Goal: Information Seeking & Learning: Learn about a topic

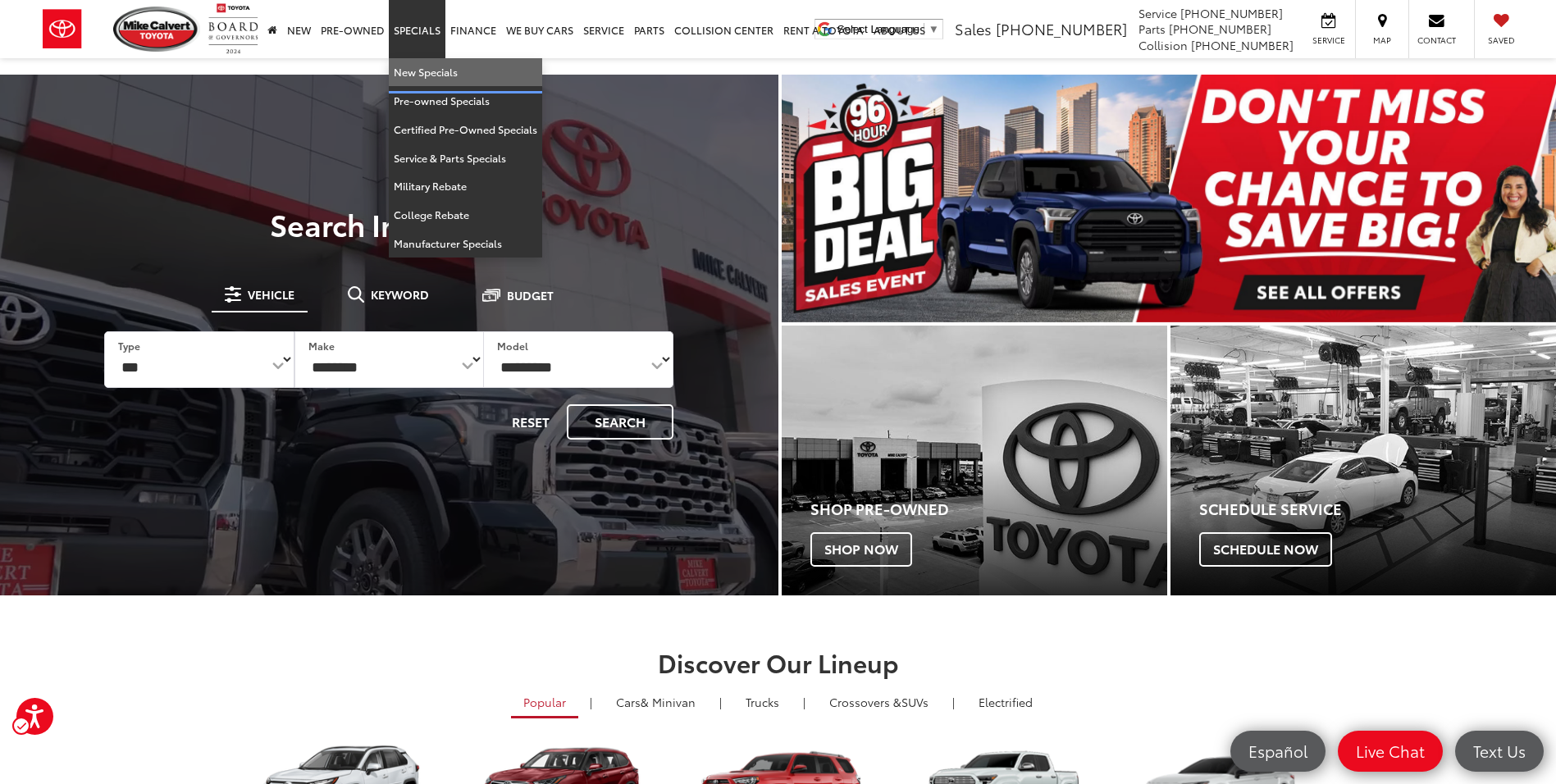
click at [418, 70] on link "New Specials" at bounding box center [466, 73] width 153 height 29
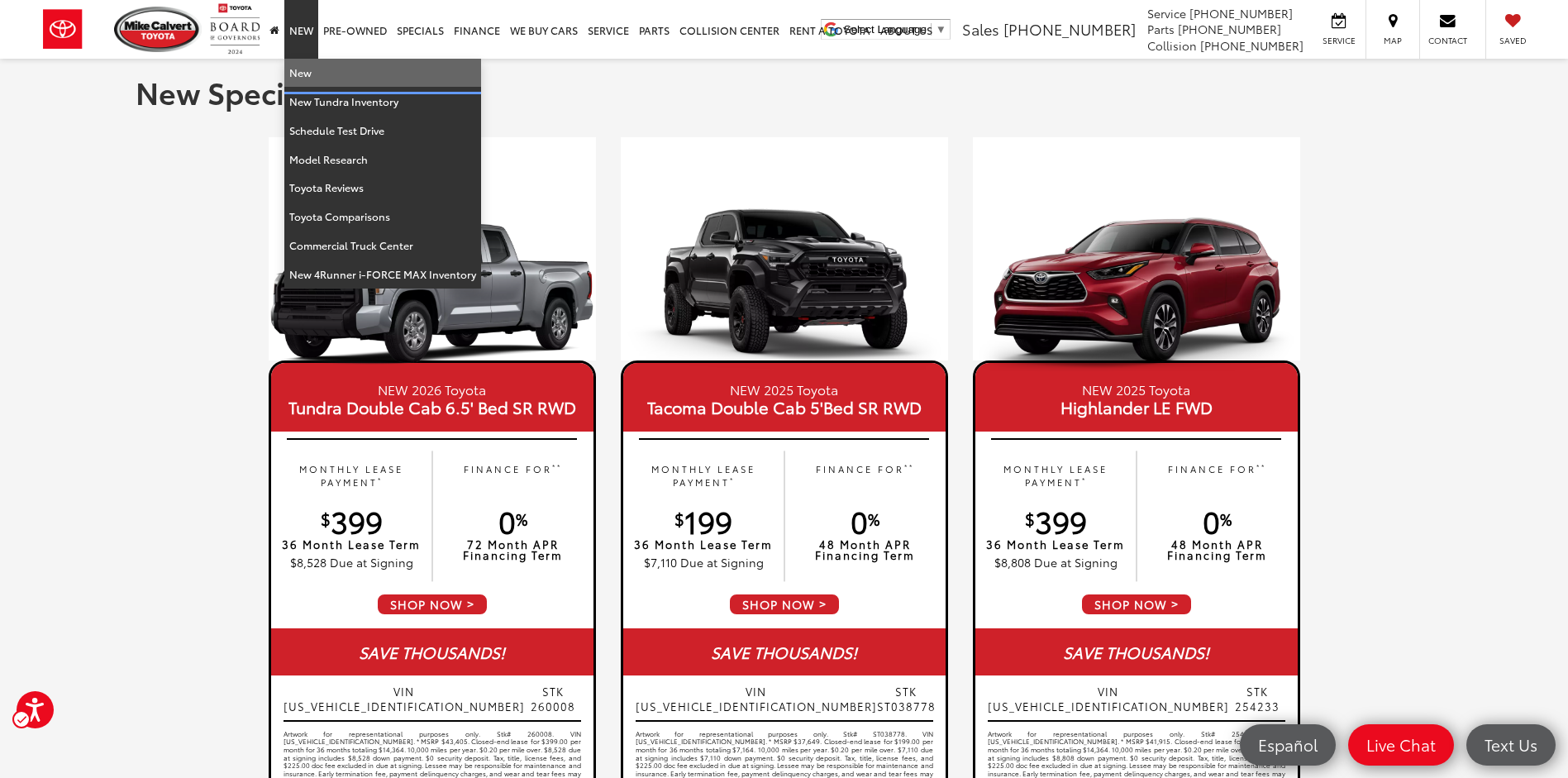
click at [329, 73] on link "New" at bounding box center [383, 73] width 196 height 29
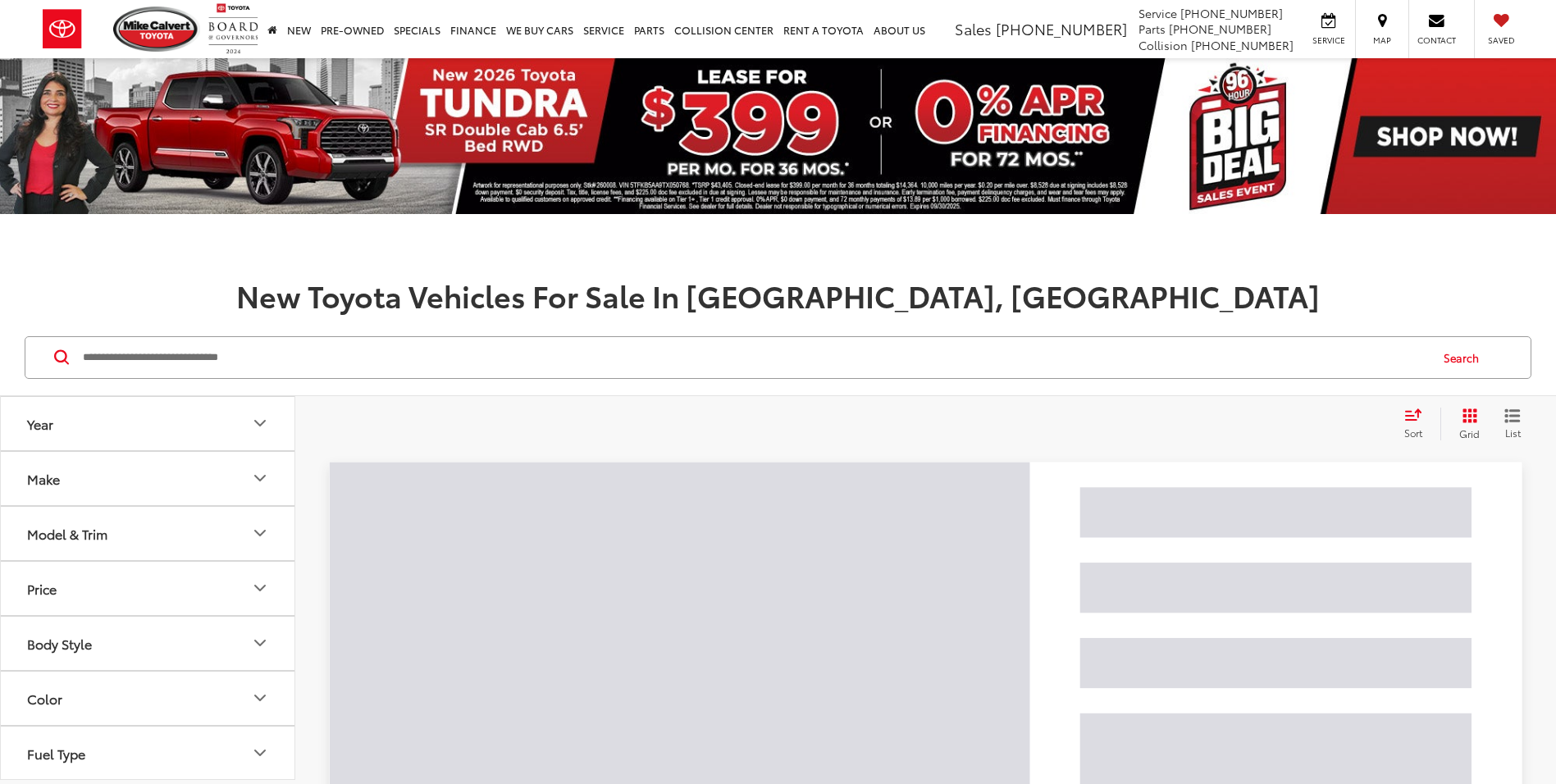
click at [503, 365] on input "Search by Make, Model, or Keyword" at bounding box center [754, 357] width 1346 height 39
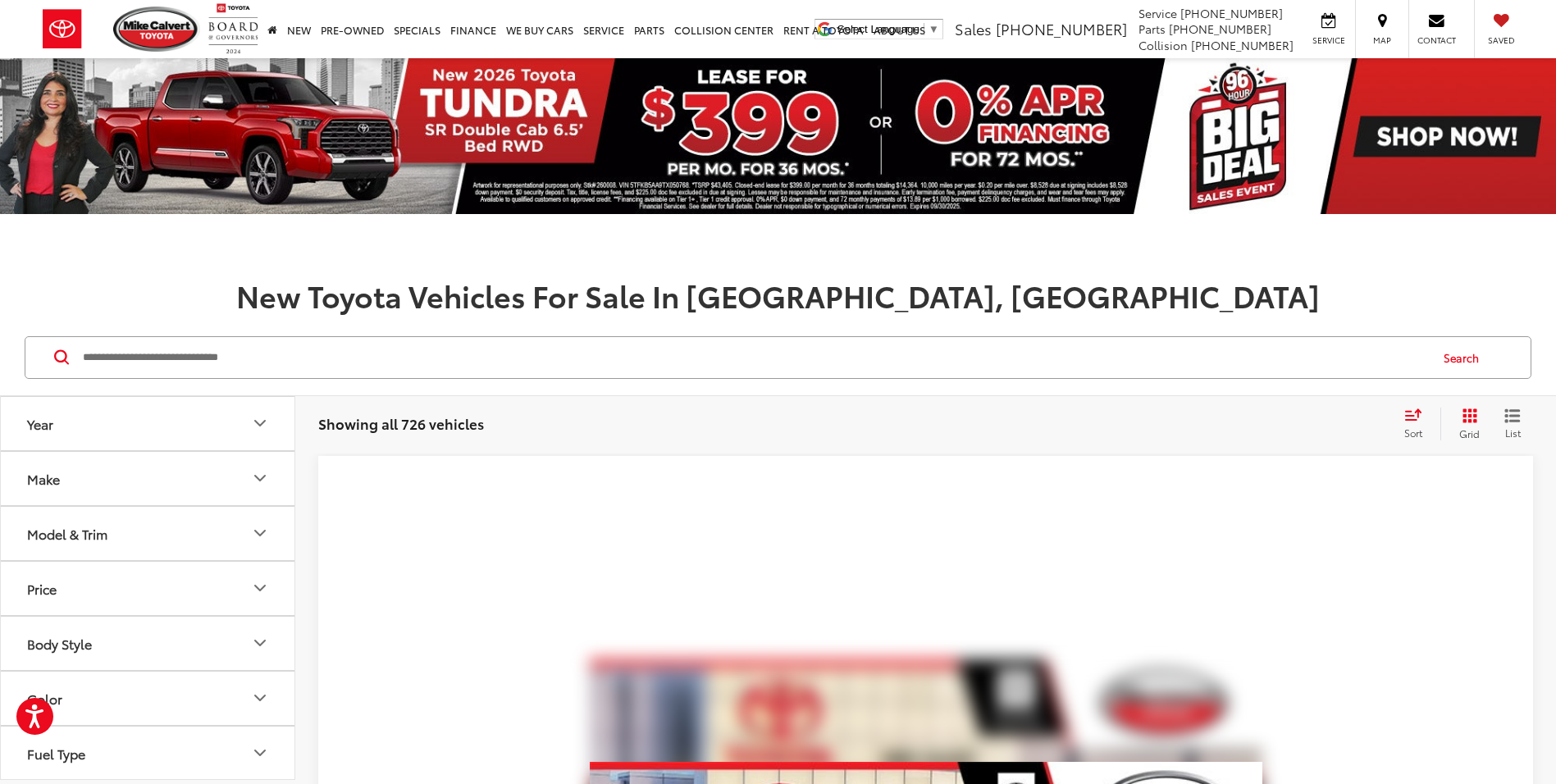
click at [503, 365] on input "Search by Make, Model, or Keyword" at bounding box center [754, 357] width 1346 height 39
click at [496, 363] on input "Search by Make, Model, or Keyword" at bounding box center [754, 357] width 1346 height 39
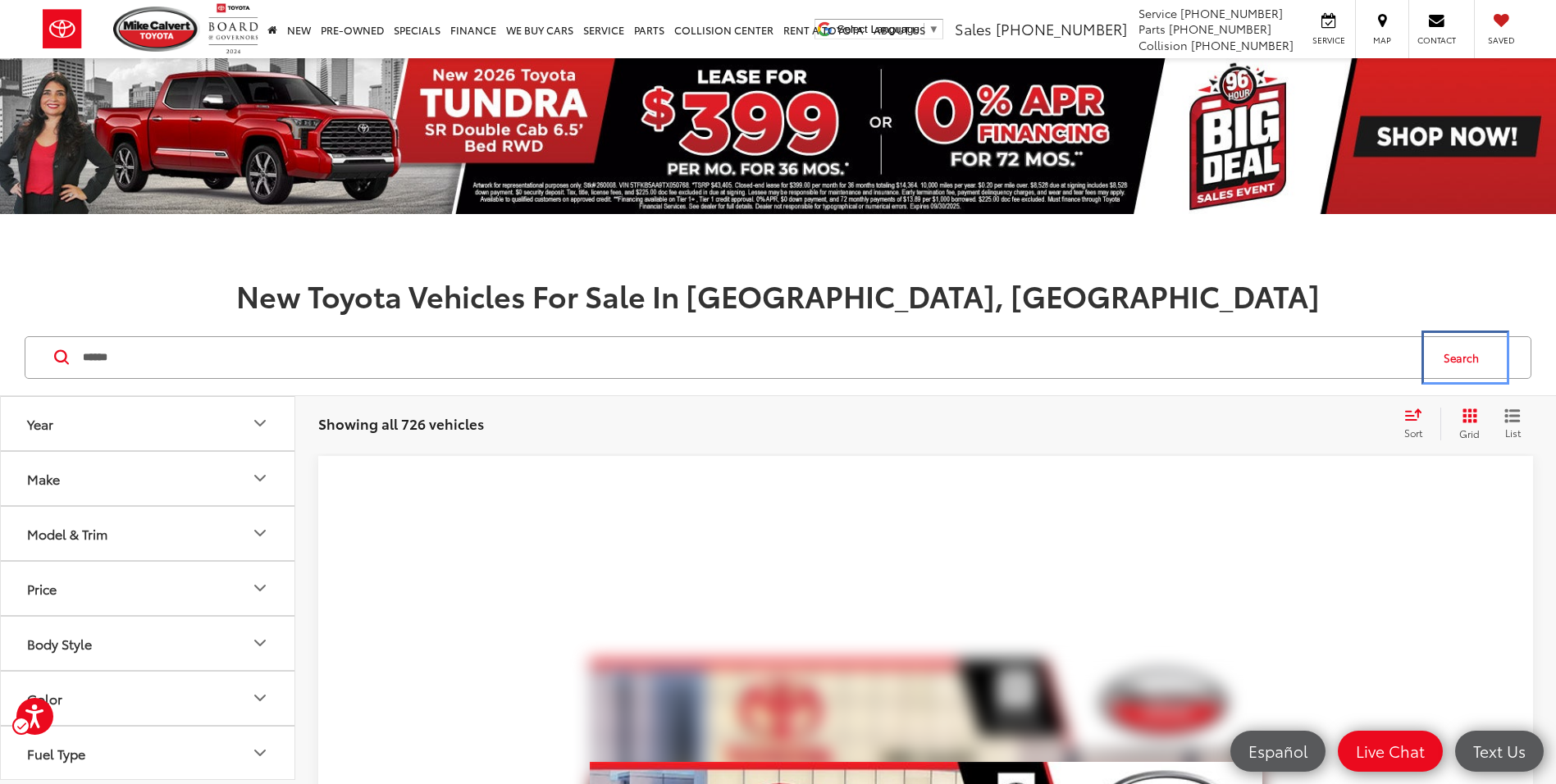
click at [1460, 352] on button "Search" at bounding box center [1465, 357] width 75 height 41
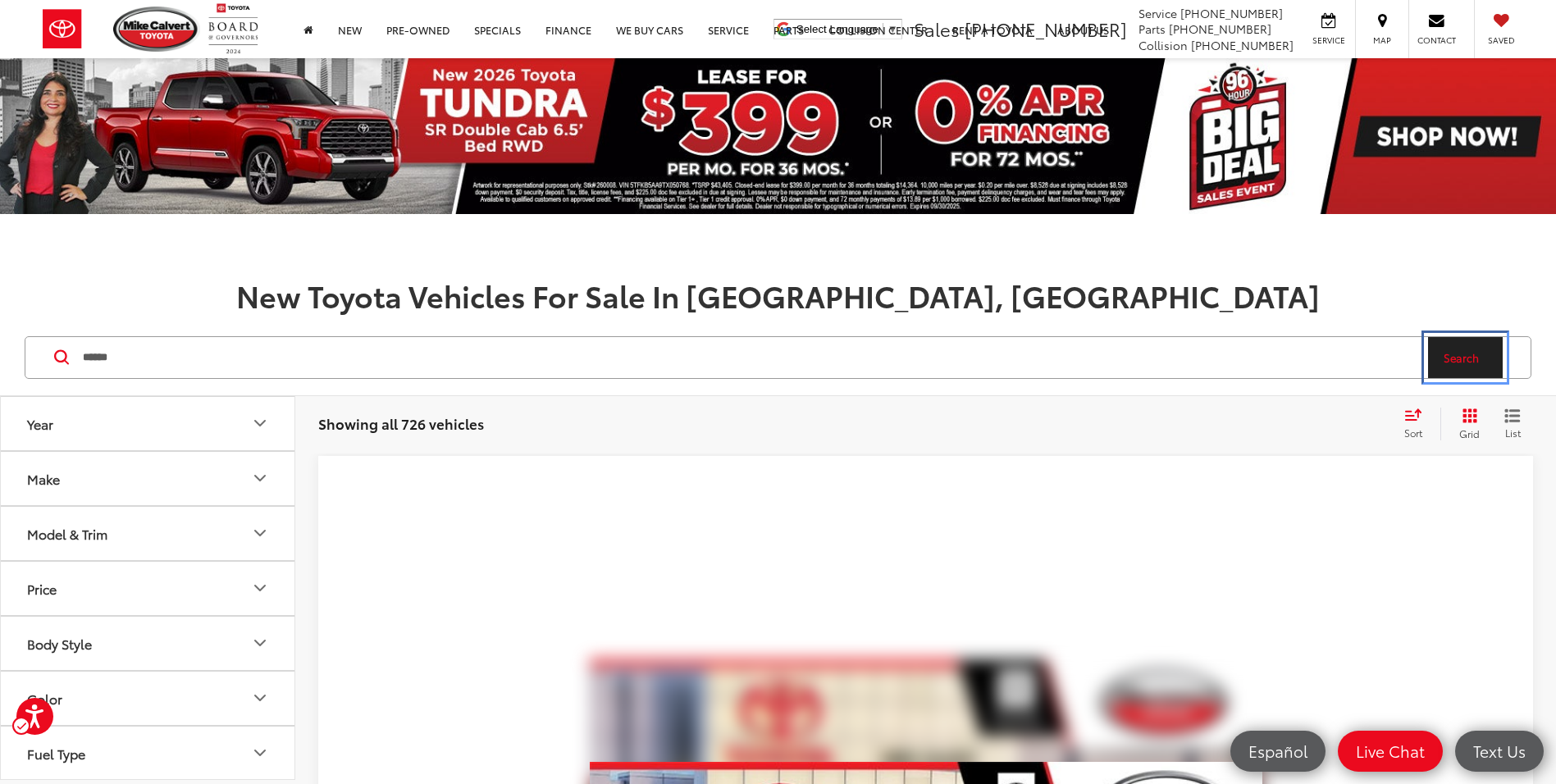
click at [1460, 352] on button "Search" at bounding box center [1465, 357] width 75 height 41
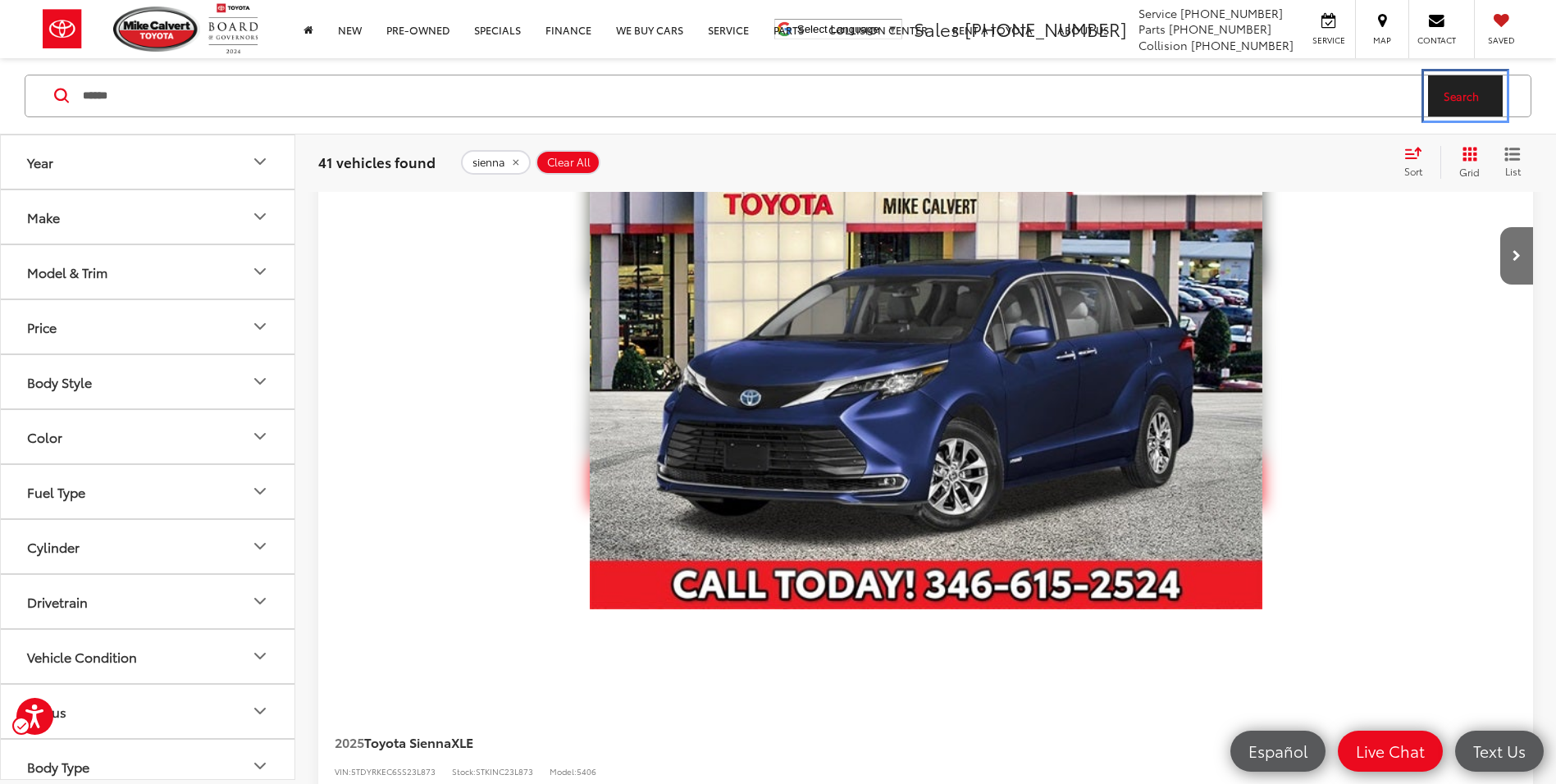
scroll to position [283, 0]
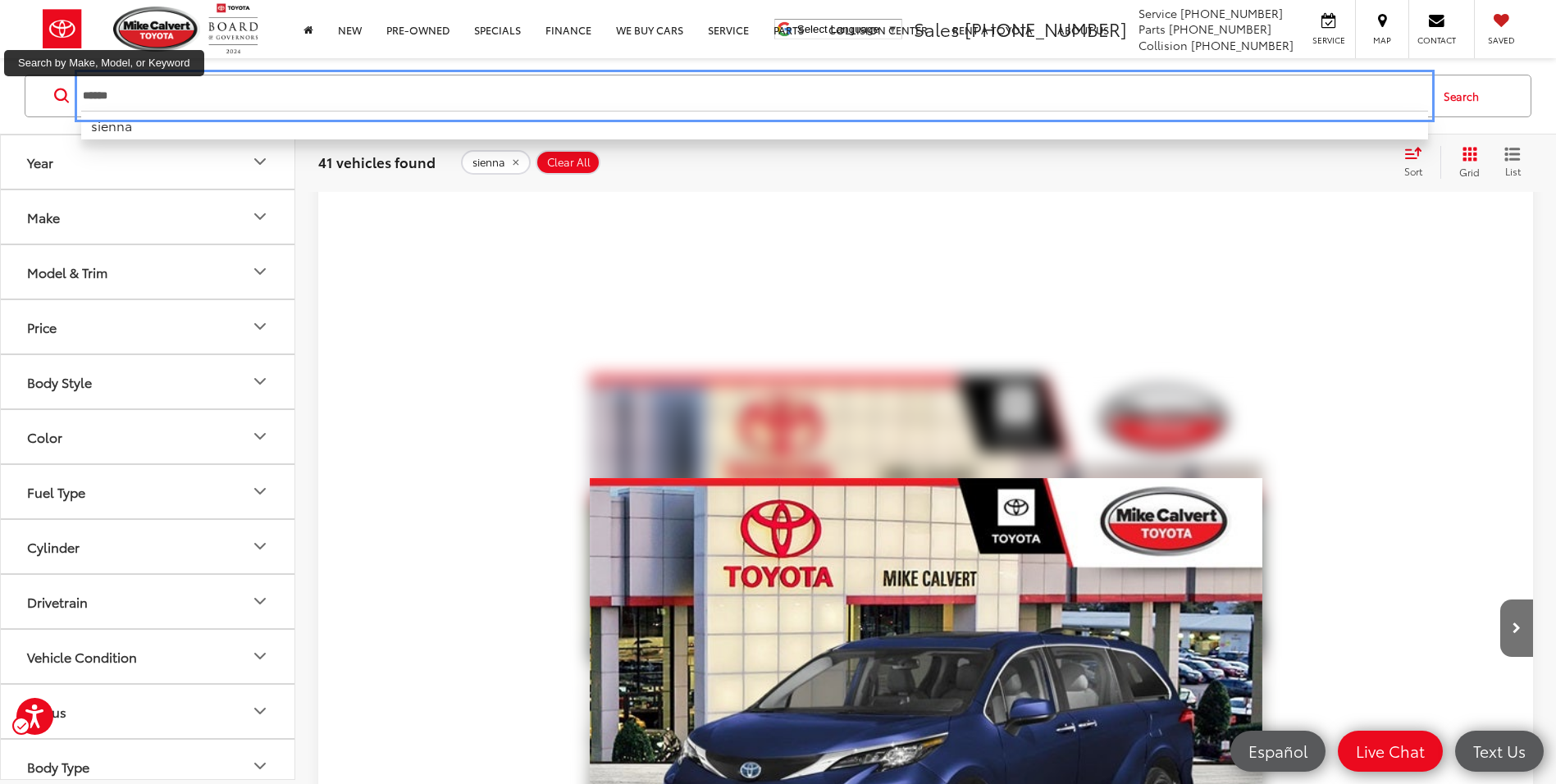
click at [410, 104] on input "******" at bounding box center [754, 96] width 1346 height 39
paste input "Search by Make, Model, or Keyword"
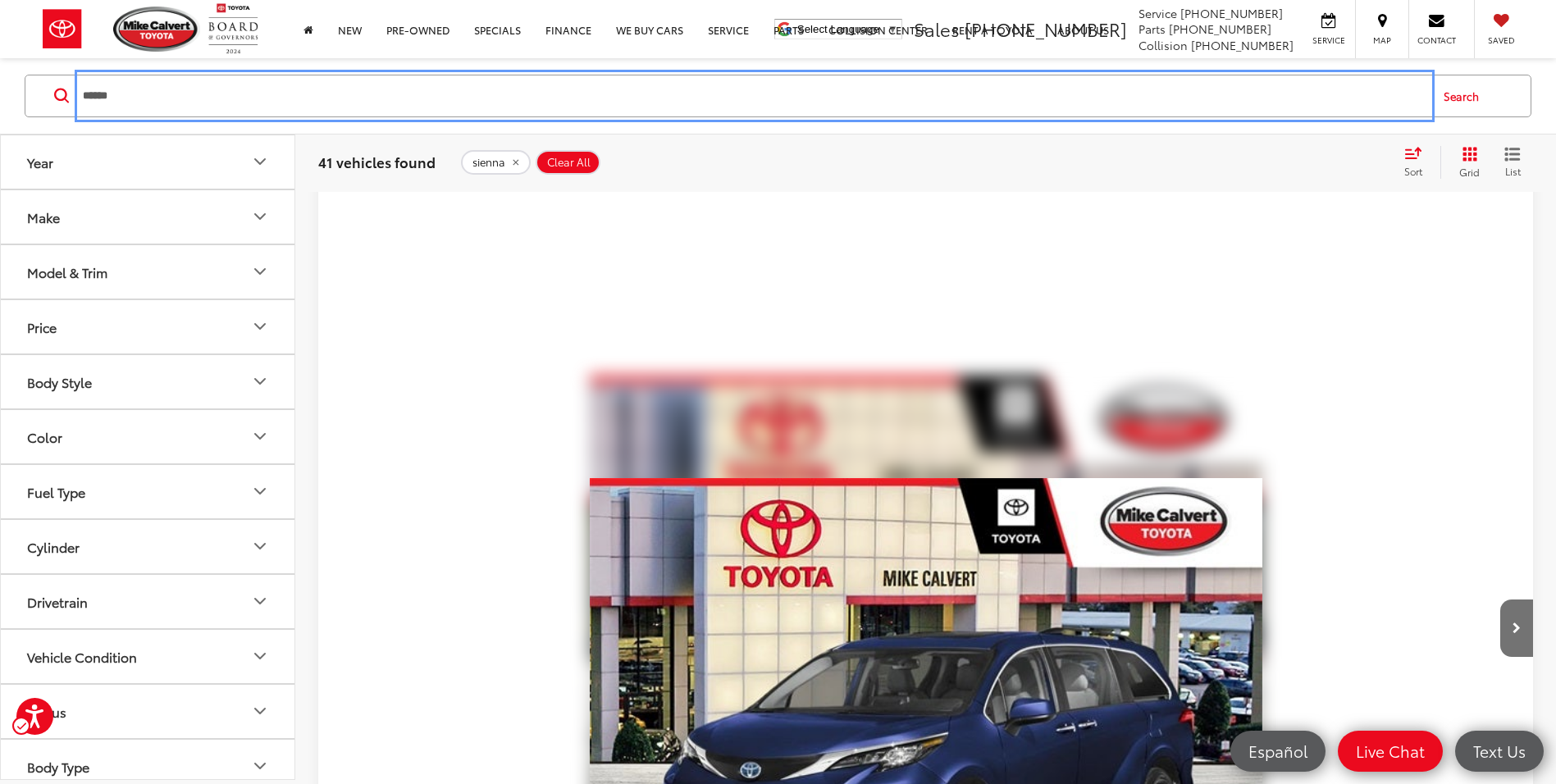
type input "******"
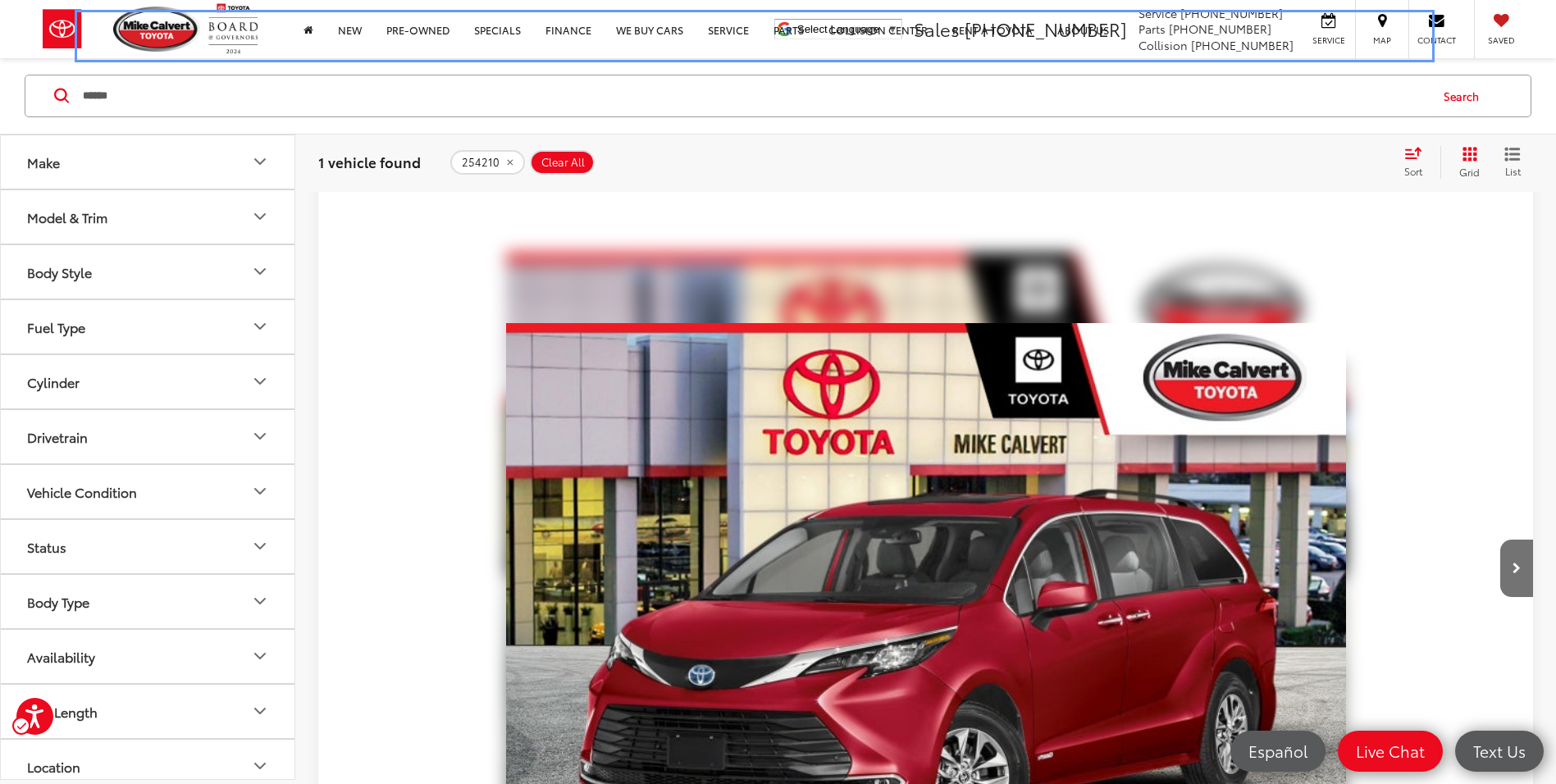
scroll to position [261, 0]
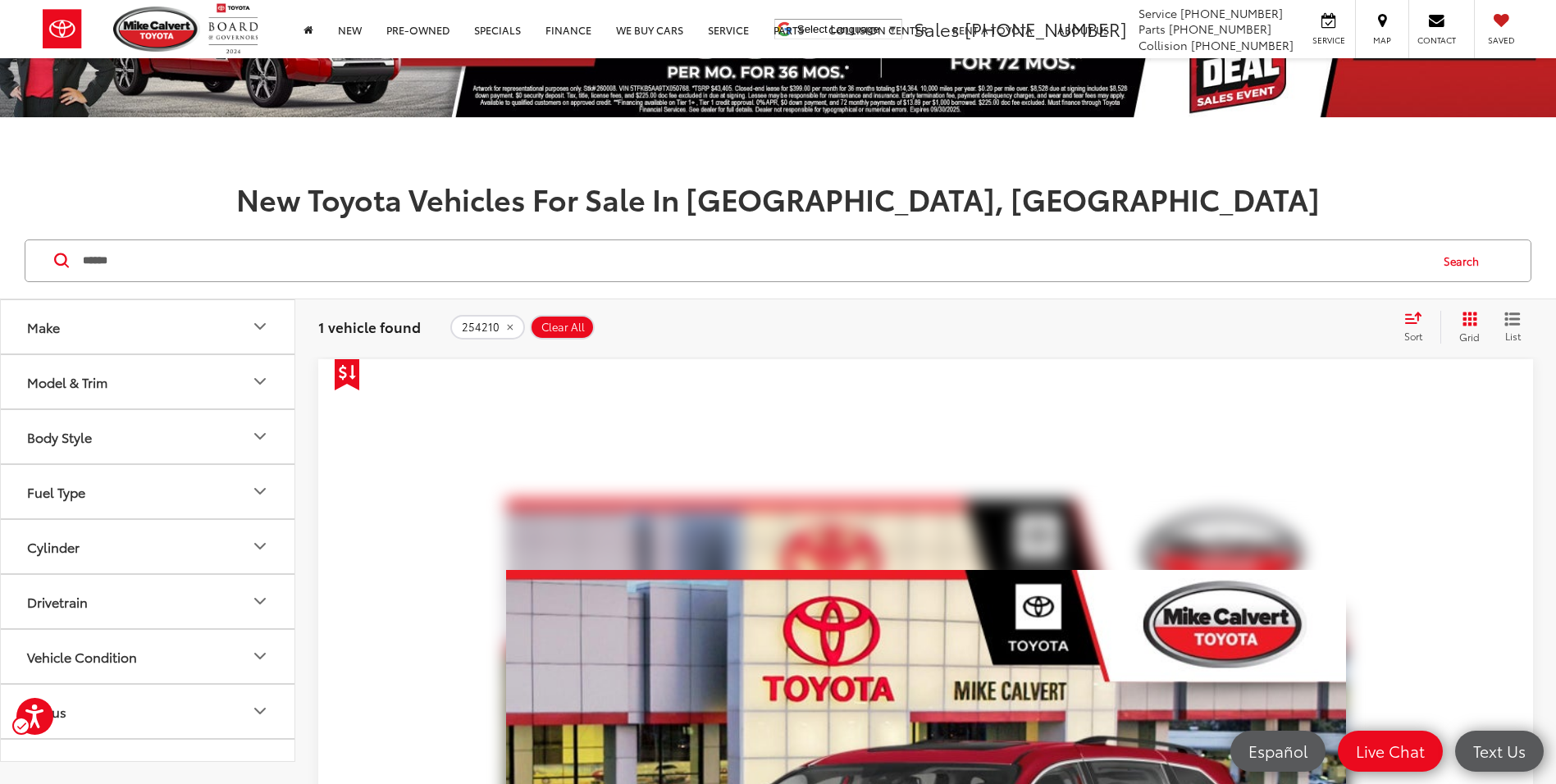
scroll to position [97, 0]
